Goal: Information Seeking & Learning: Compare options

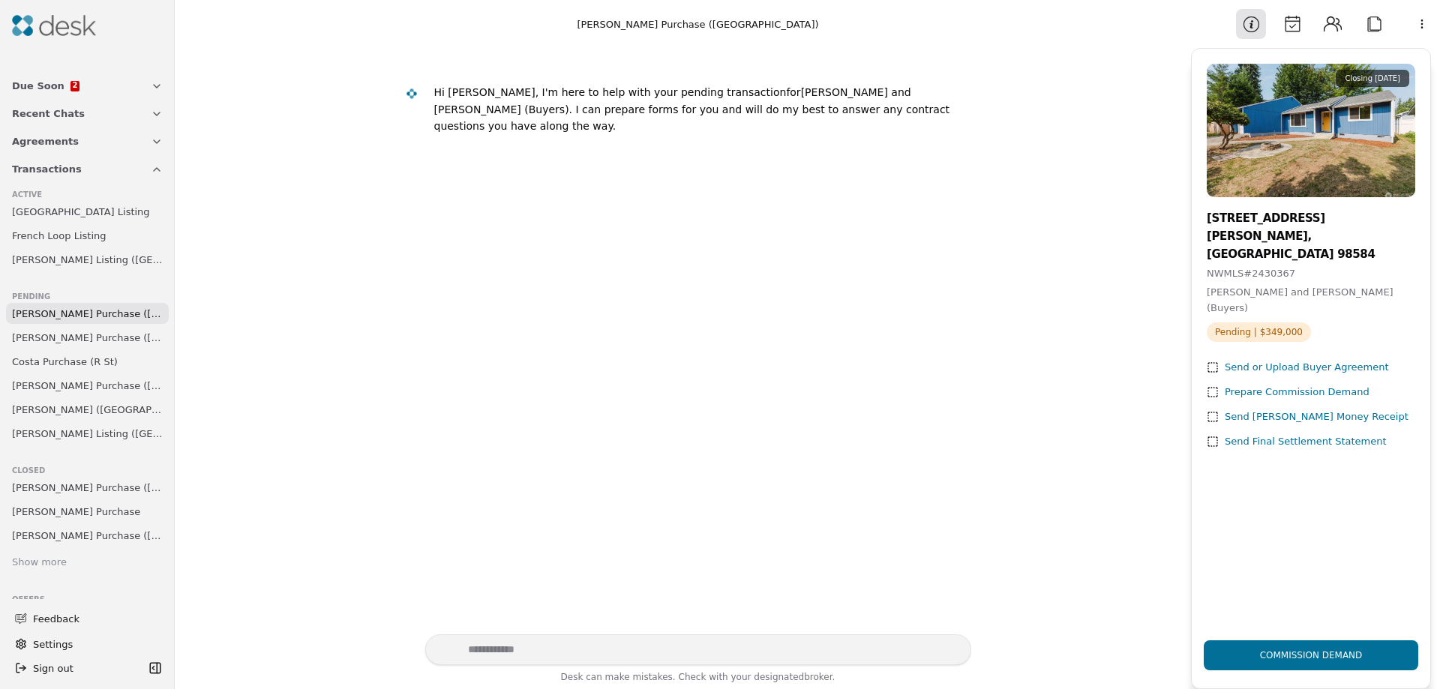
click at [57, 309] on span "[PERSON_NAME] Purchase ([GEOGRAPHIC_DATA])" at bounding box center [87, 314] width 151 height 16
click at [57, 340] on span "[PERSON_NAME] Purchase ([PERSON_NAME][GEOGRAPHIC_DATA])" at bounding box center [87, 338] width 151 height 16
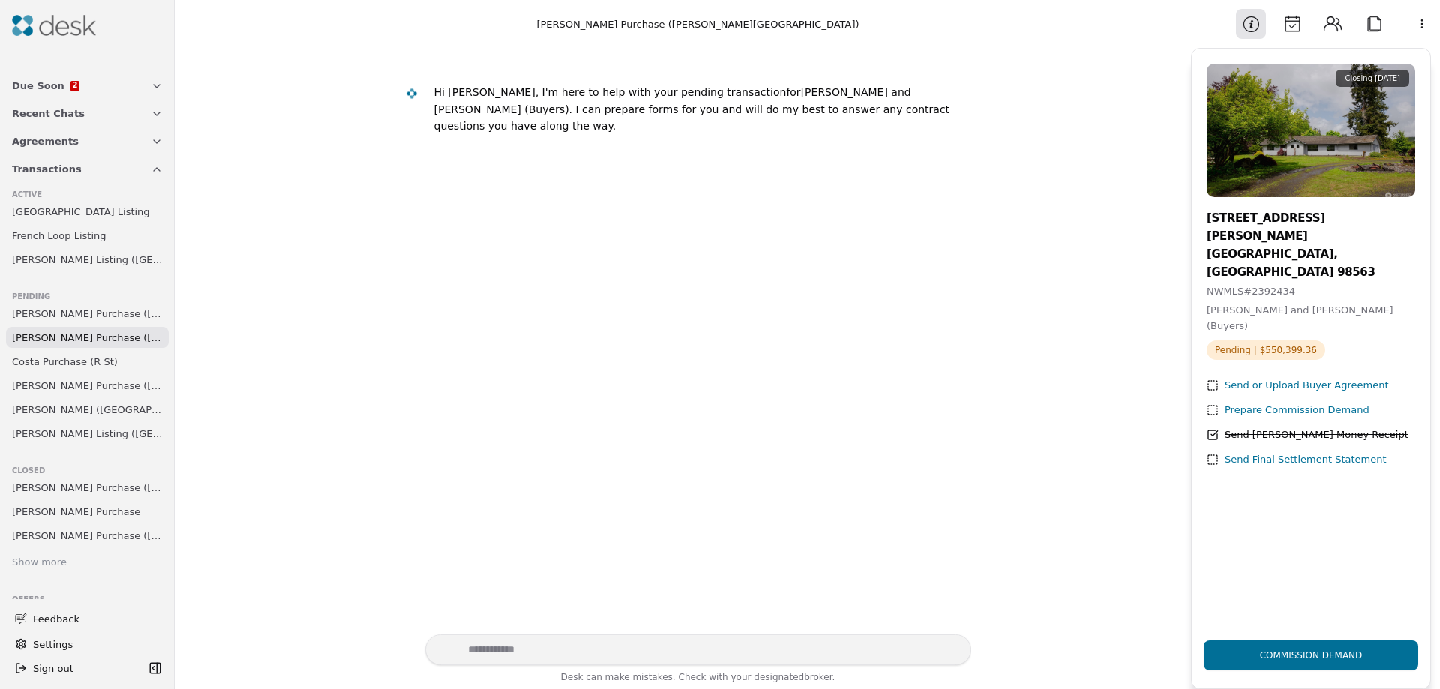
click at [62, 382] on span "[PERSON_NAME] Purchase ([GEOGRAPHIC_DATA])" at bounding box center [87, 386] width 151 height 16
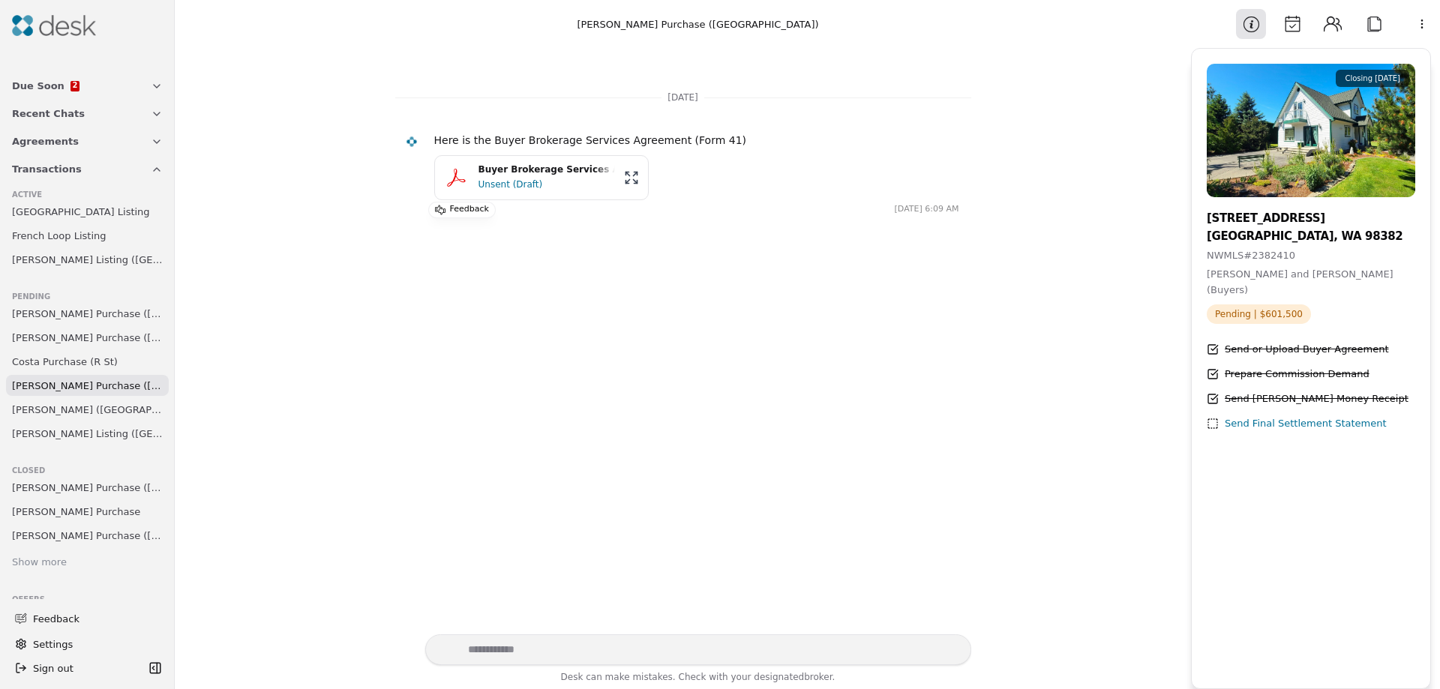
click at [67, 317] on span "[PERSON_NAME] Purchase ([GEOGRAPHIC_DATA])" at bounding box center [87, 314] width 151 height 16
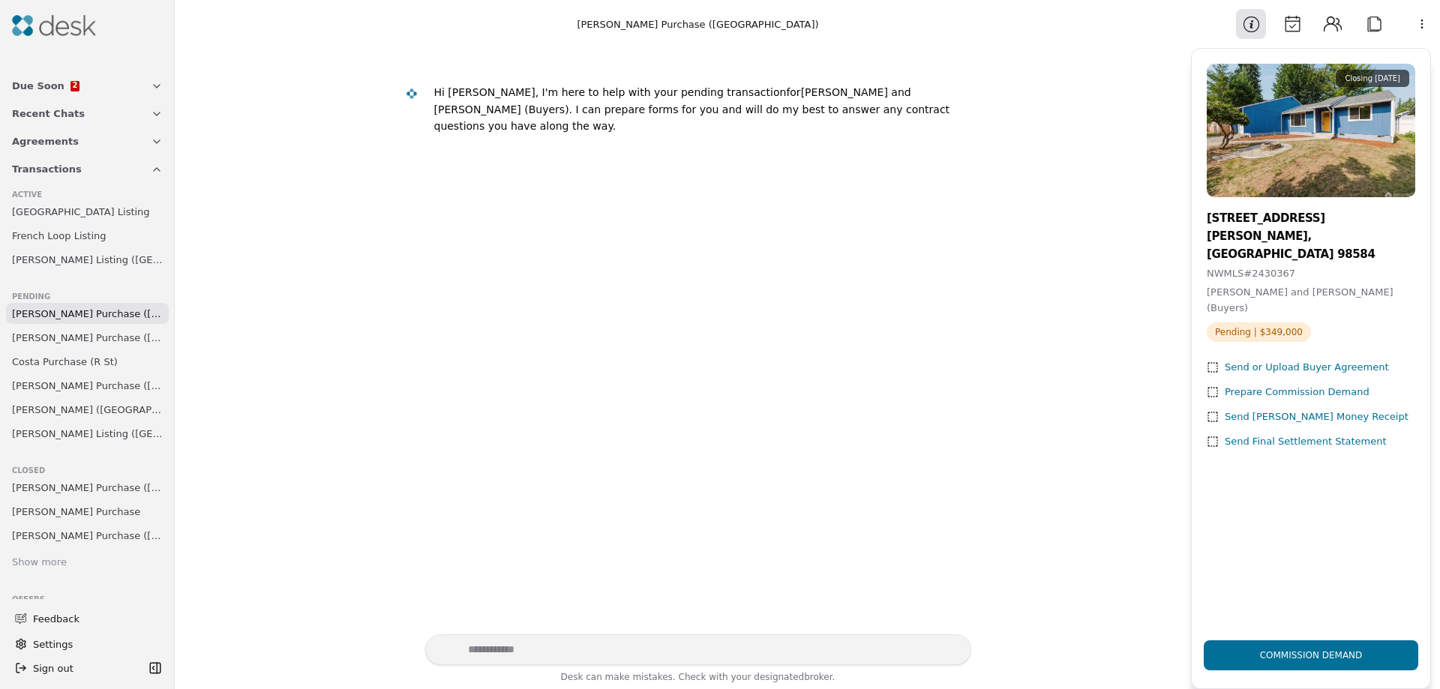
click at [58, 235] on span "French Loop Listing" at bounding box center [59, 236] width 94 height 16
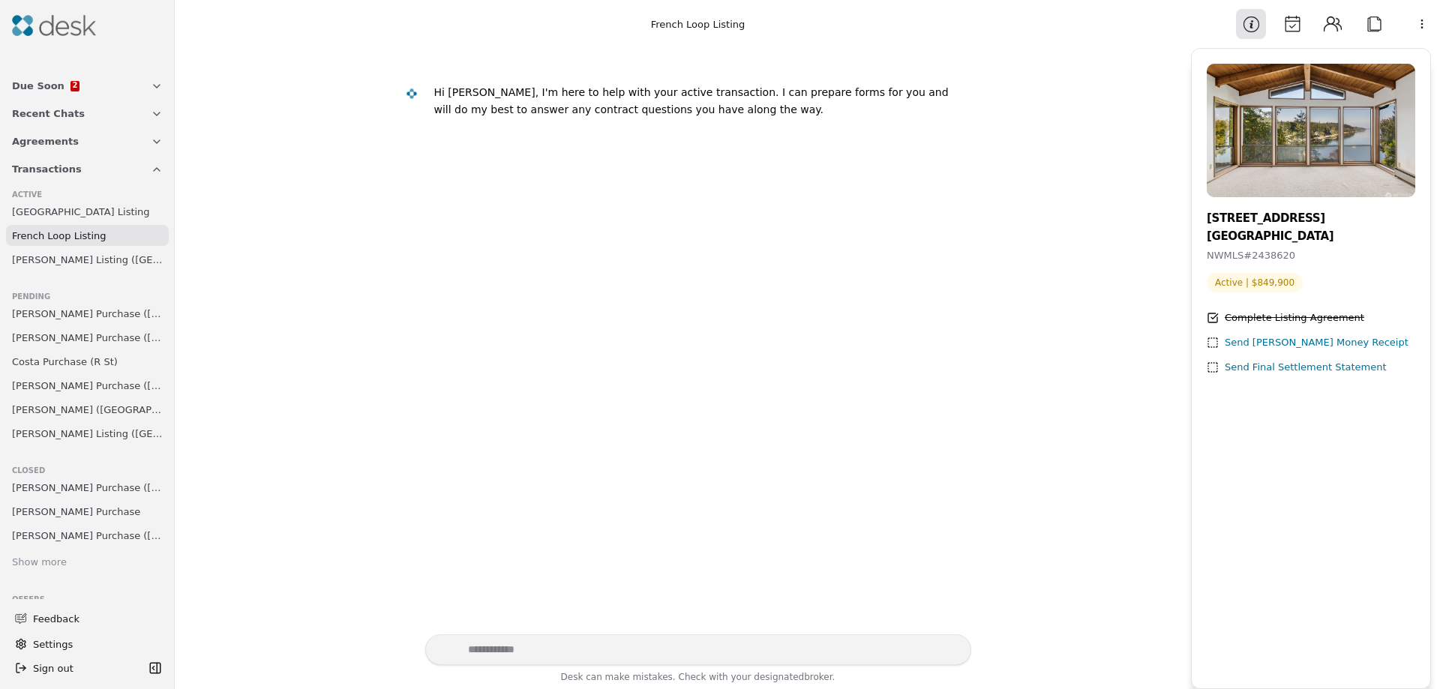
click at [52, 214] on span "[GEOGRAPHIC_DATA] Listing" at bounding box center [81, 212] width 138 height 16
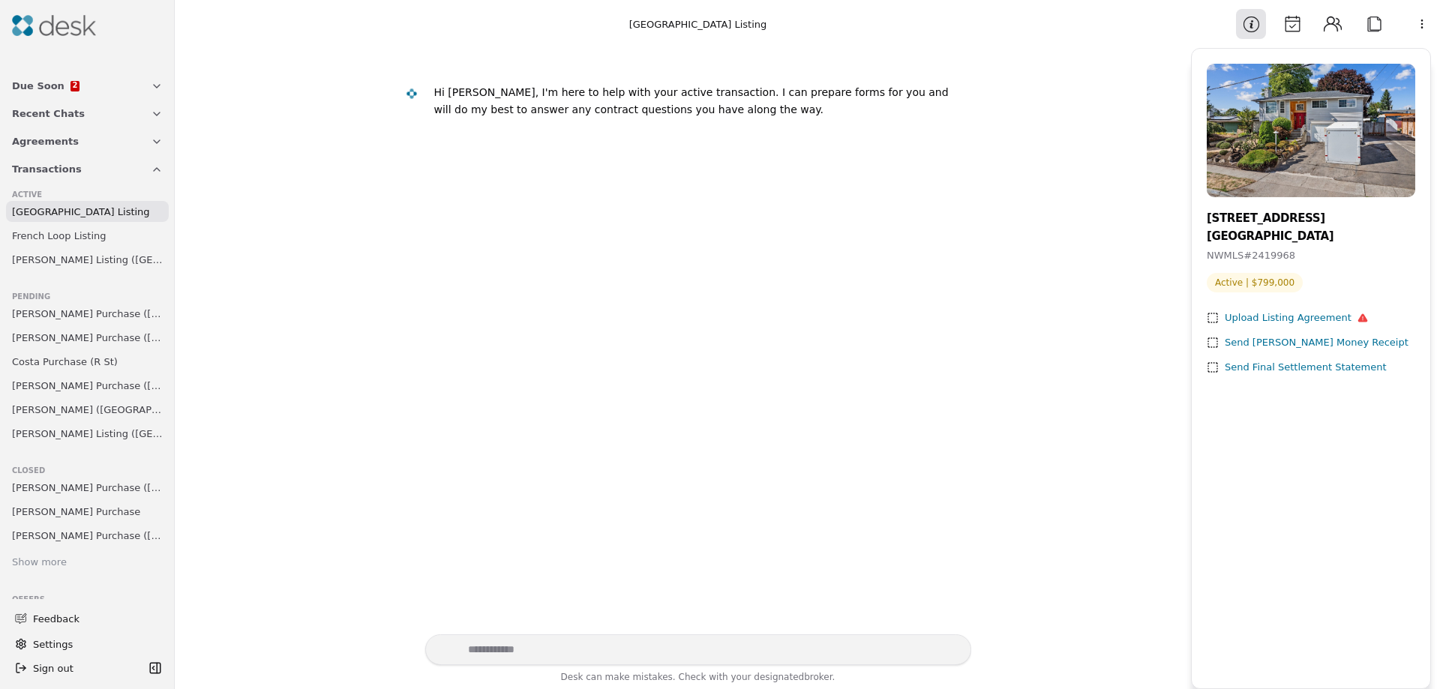
click at [58, 262] on span "[PERSON_NAME] Listing ([GEOGRAPHIC_DATA])" at bounding box center [87, 260] width 151 height 16
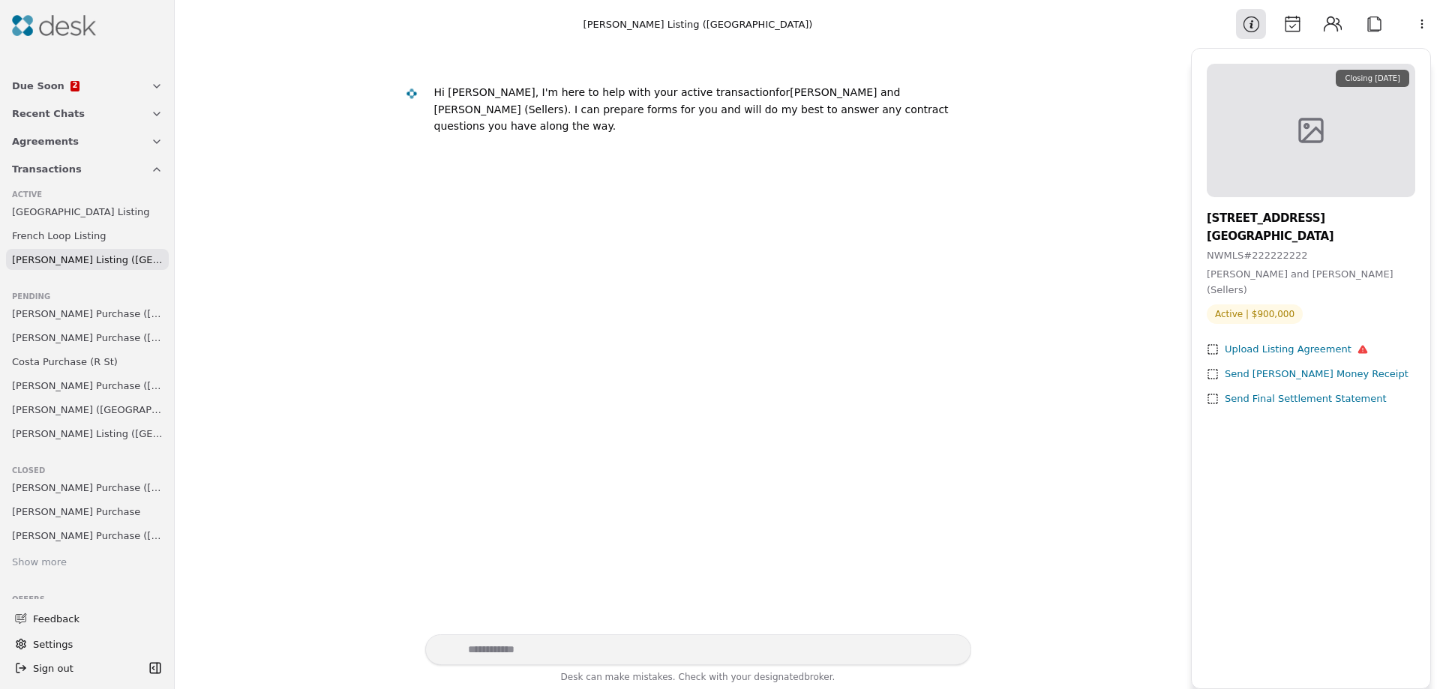
click at [44, 316] on span "[PERSON_NAME] Purchase ([GEOGRAPHIC_DATA])" at bounding box center [87, 314] width 151 height 16
